Goal: Book appointment/travel/reservation

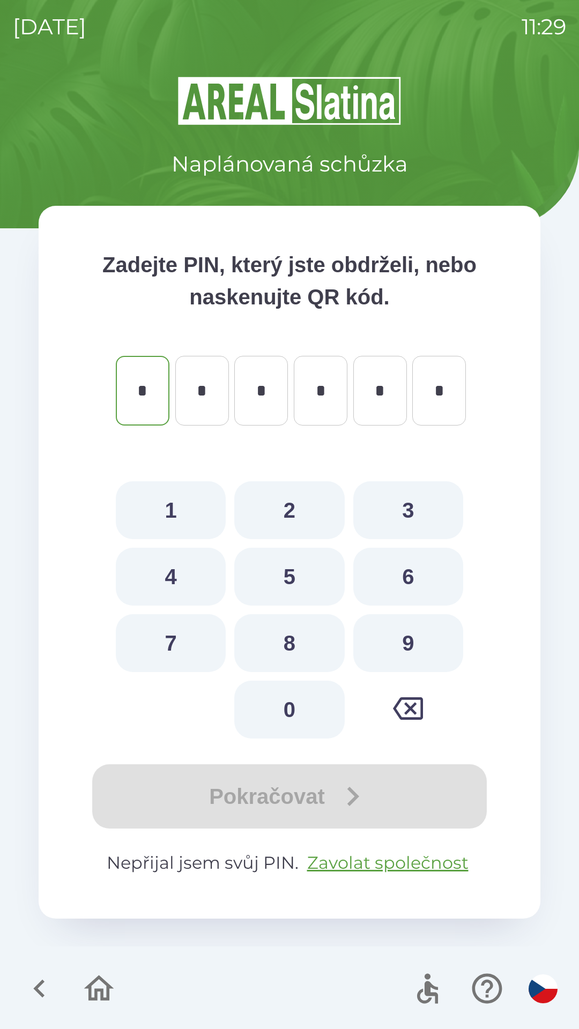
click at [103, 986] on icon "button" at bounding box center [99, 989] width 36 height 36
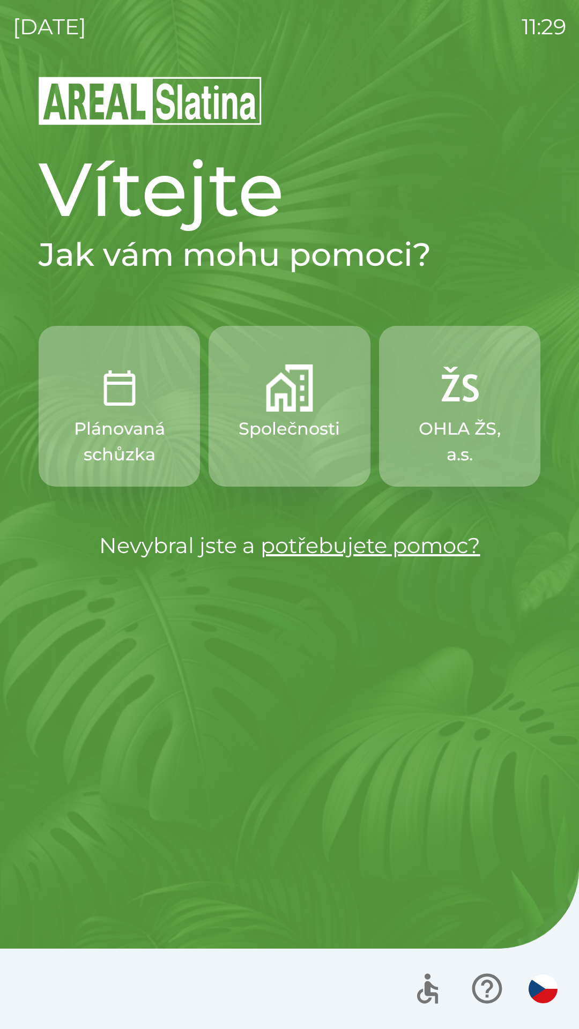
click at [312, 412] on button "Společnosti" at bounding box center [288, 406] width 161 height 161
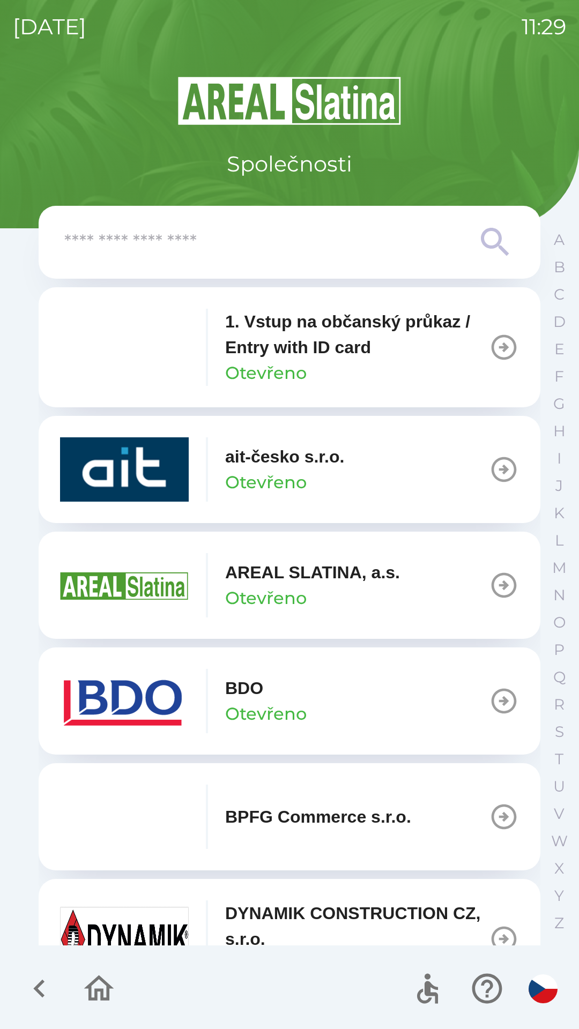
click at [142, 690] on img "button" at bounding box center [124, 701] width 129 height 64
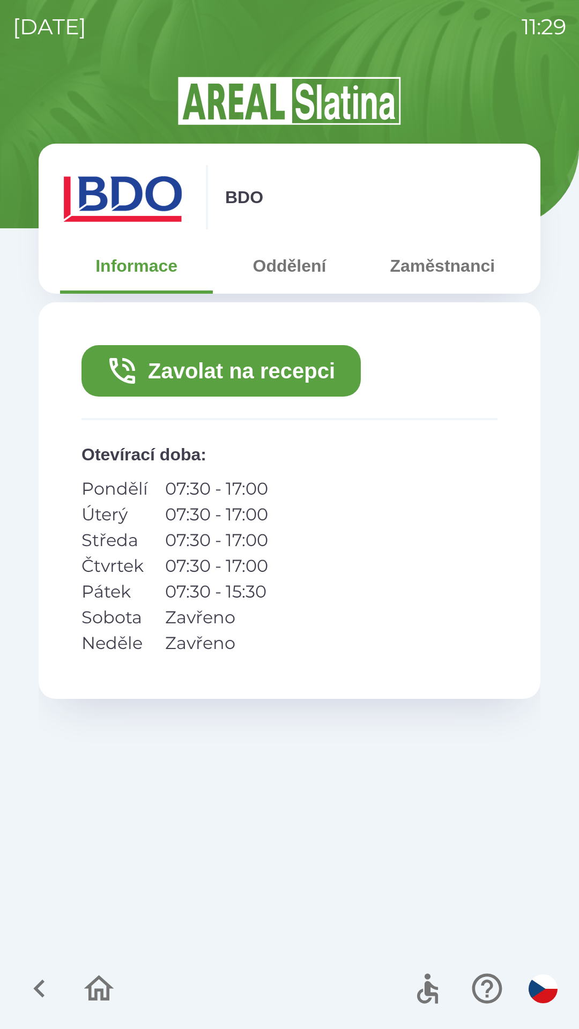
click at [306, 372] on button "Zavolat na recepci" at bounding box center [220, 370] width 279 height 51
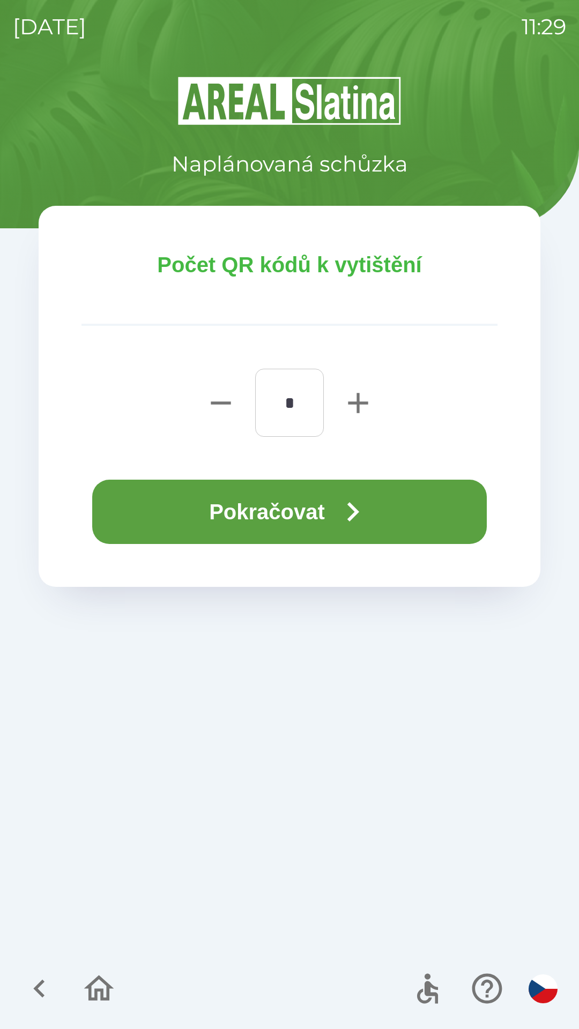
click at [357, 406] on icon "button" at bounding box center [358, 403] width 20 height 20
type input "*"
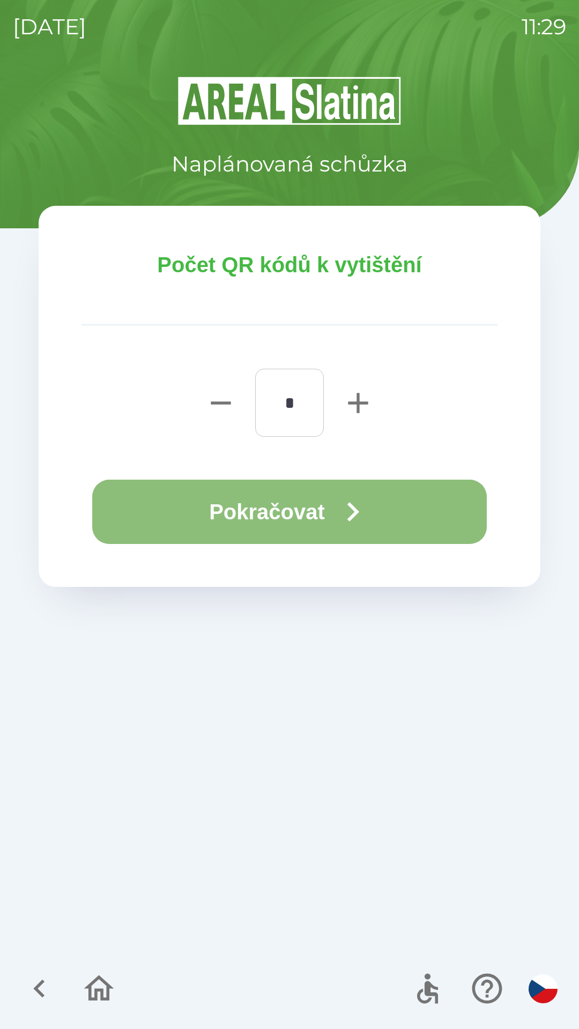
click at [281, 505] on button "Pokračovat" at bounding box center [289, 512] width 394 height 64
